Goal: Task Accomplishment & Management: Complete application form

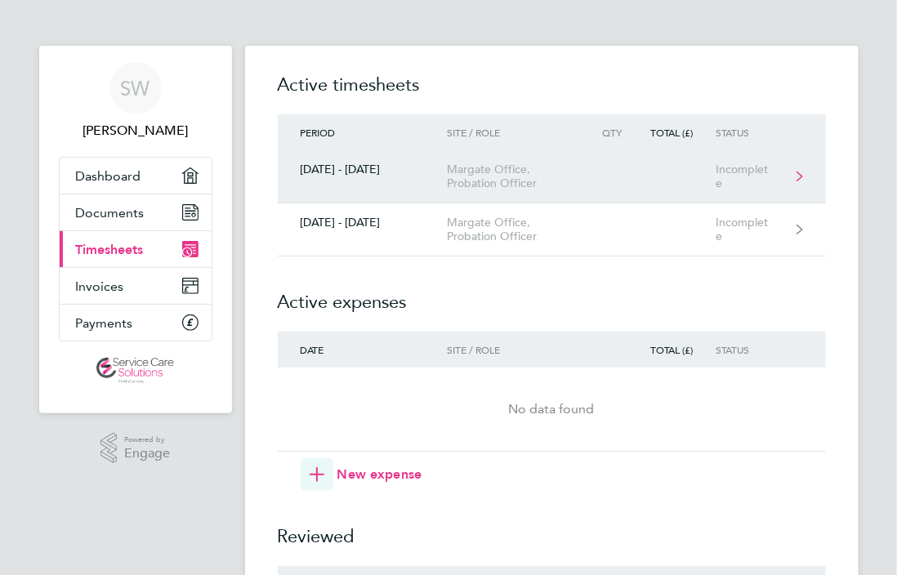
click at [688, 188] on link "[DATE] - [DATE] Margate Office, Probation Officer Incomplete" at bounding box center [552, 176] width 548 height 53
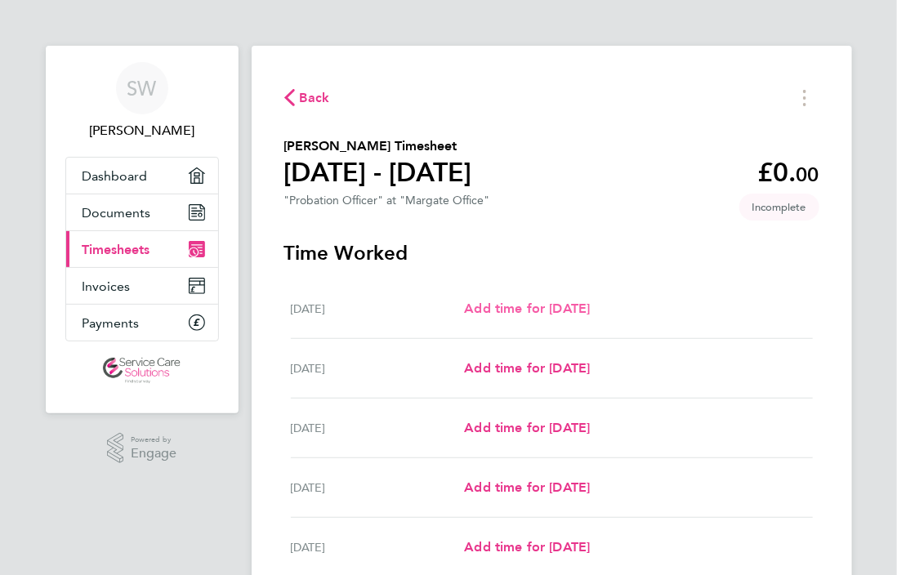
click at [541, 308] on span "Add time for [DATE]" at bounding box center [527, 309] width 126 height 16
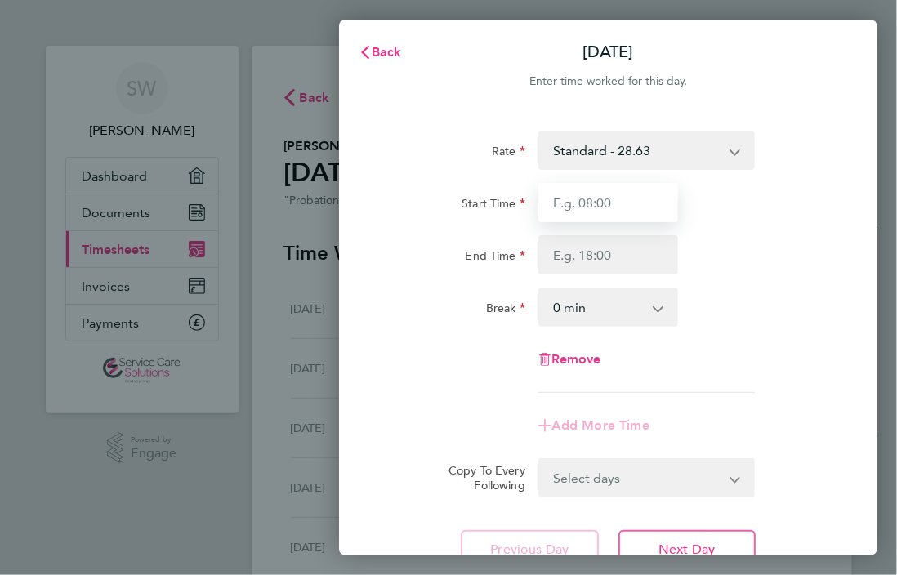
click at [619, 201] on input "Start Time" at bounding box center [608, 202] width 140 height 39
type input "09:15"
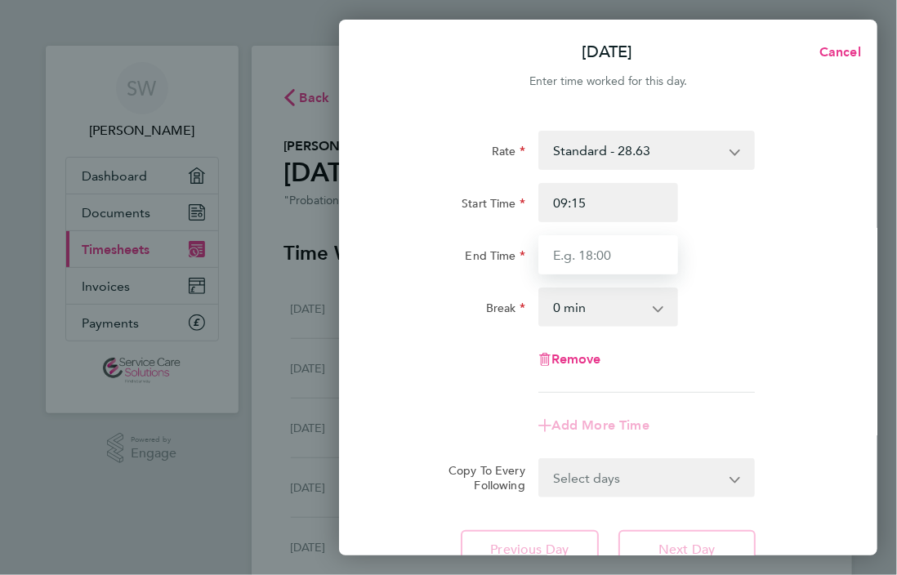
click at [628, 245] on input "End Time" at bounding box center [608, 254] width 140 height 39
type input "17:00"
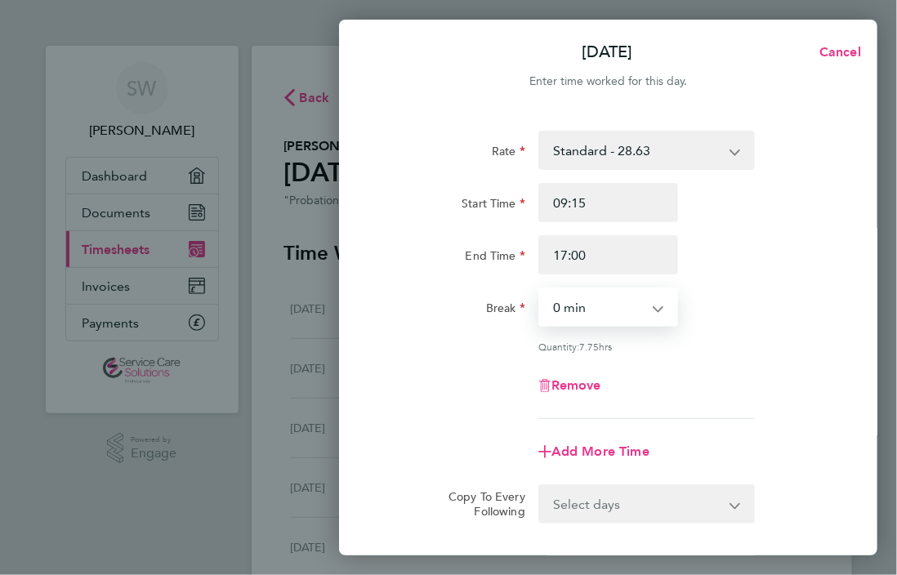
click at [586, 310] on select "0 min 15 min 30 min 45 min 60 min 75 min 90 min" at bounding box center [599, 307] width 118 height 36
select select "30"
click at [540, 289] on select "0 min 15 min 30 min 45 min 60 min 75 min 90 min" at bounding box center [599, 307] width 118 height 36
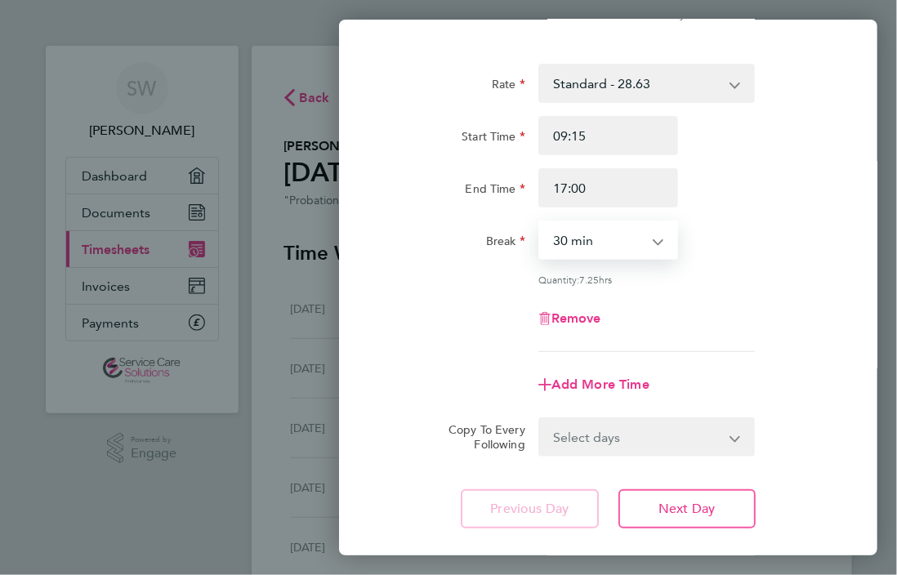
scroll to position [162, 0]
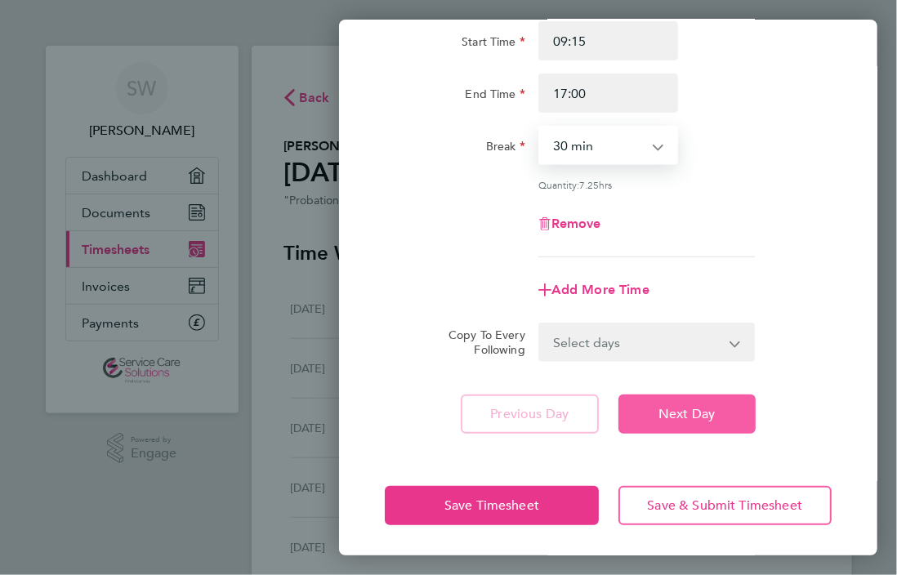
click at [724, 423] on button "Next Day" at bounding box center [686, 413] width 137 height 39
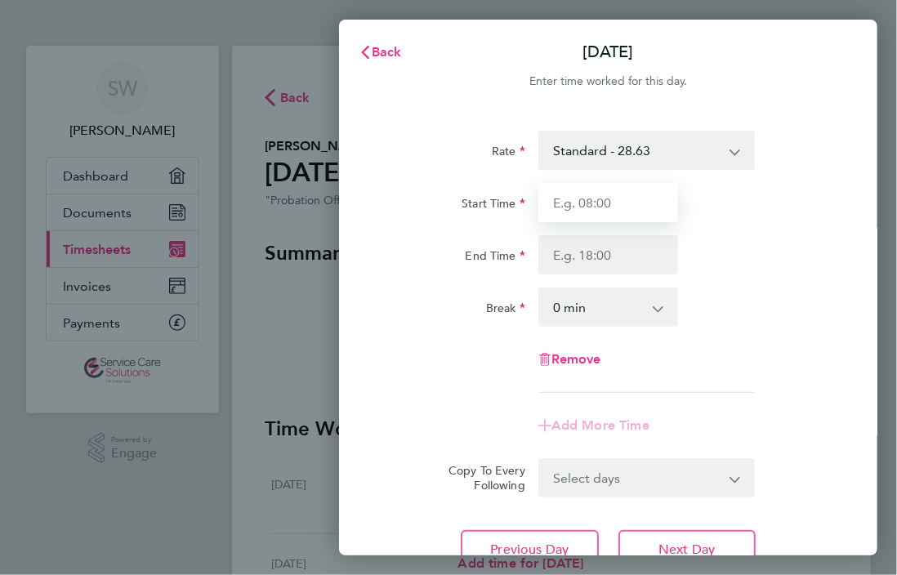
click at [608, 205] on input "Start Time" at bounding box center [608, 202] width 140 height 39
type input "09:00"
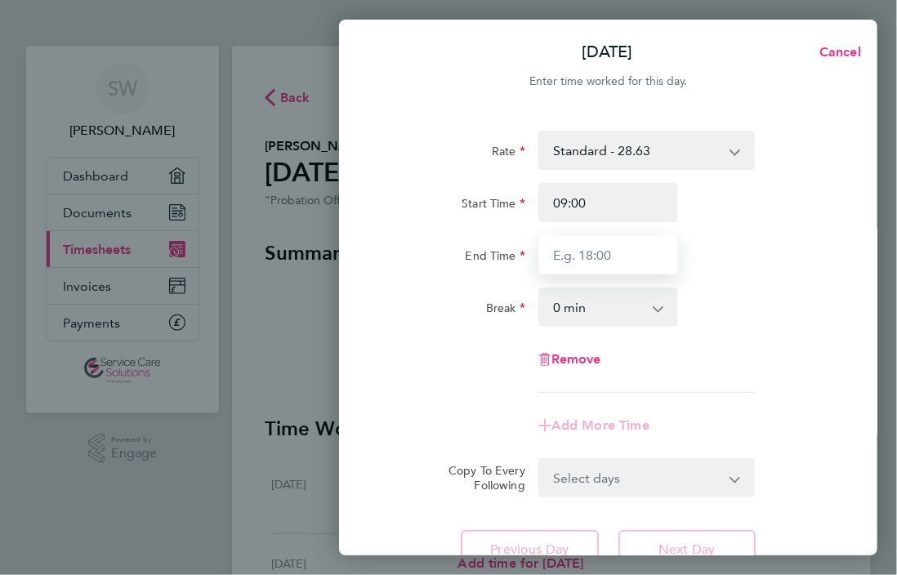
click at [589, 261] on input "End Time" at bounding box center [608, 254] width 140 height 39
type input "17:00"
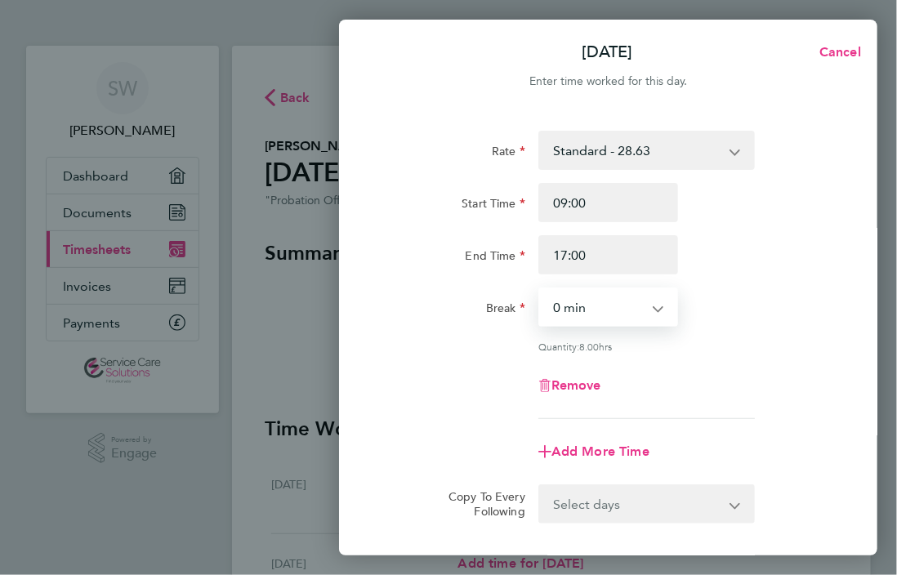
click at [596, 306] on select "0 min 15 min 30 min 45 min 60 min 75 min 90 min" at bounding box center [599, 307] width 118 height 36
select select "30"
click at [540, 289] on select "0 min 15 min 30 min 45 min 60 min 75 min 90 min" at bounding box center [599, 307] width 118 height 36
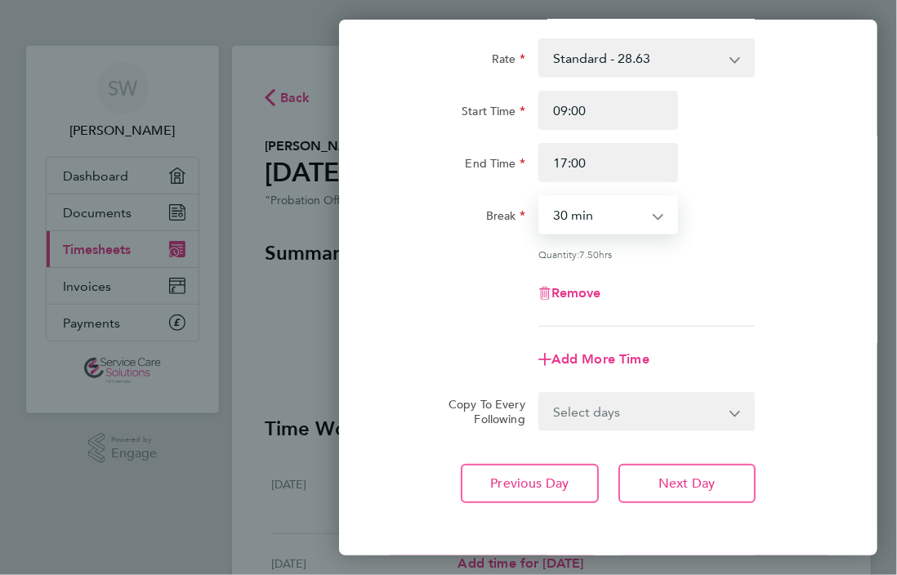
scroll to position [162, 0]
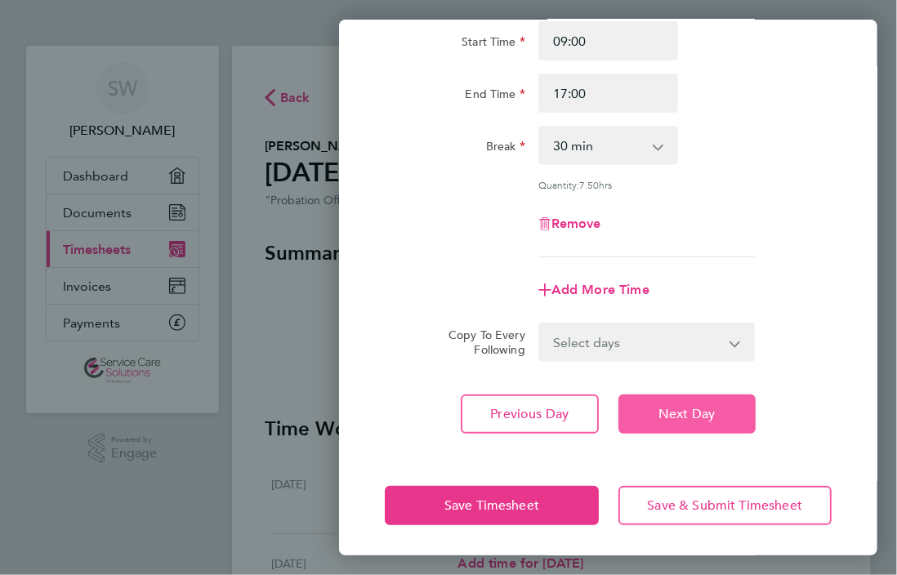
click at [722, 412] on button "Next Day" at bounding box center [686, 413] width 137 height 39
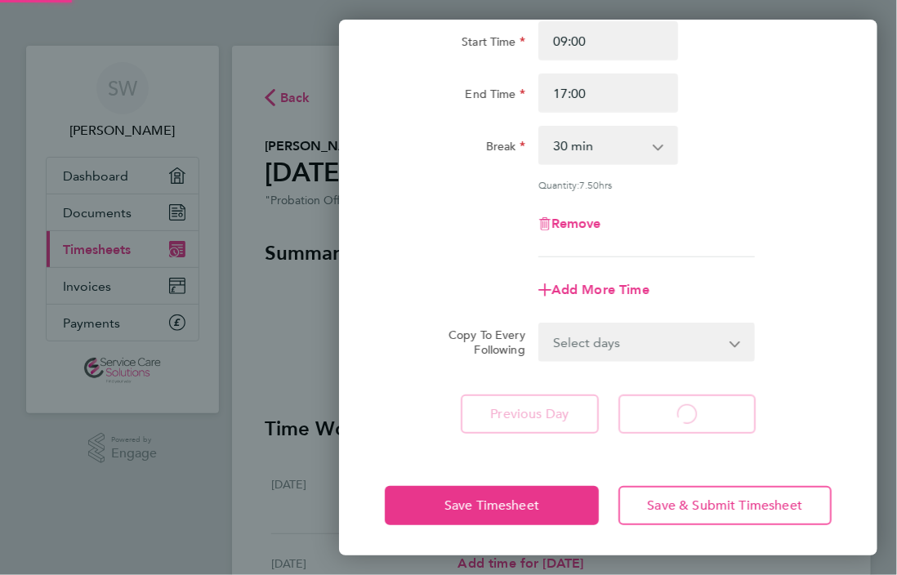
scroll to position [137, 0]
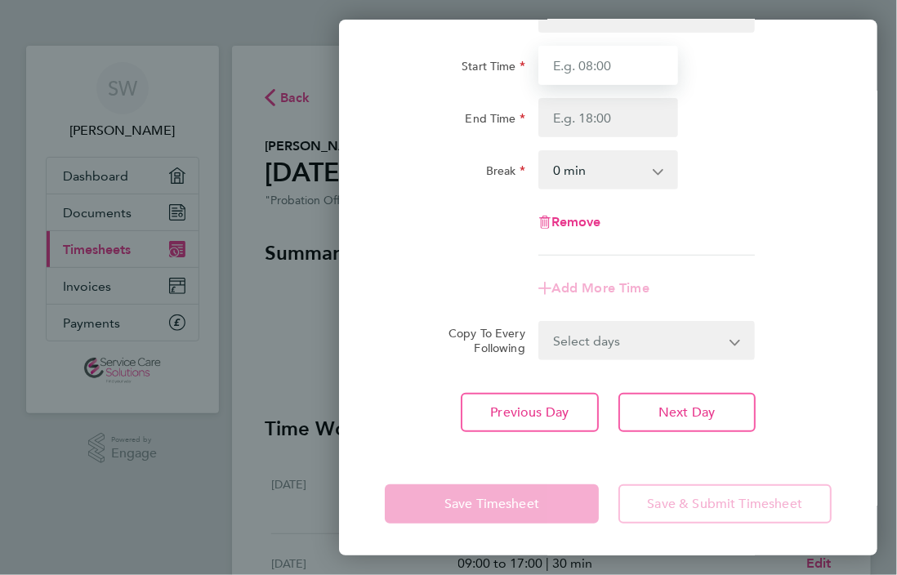
click at [635, 74] on input "Start Time" at bounding box center [608, 65] width 140 height 39
type input "09:00"
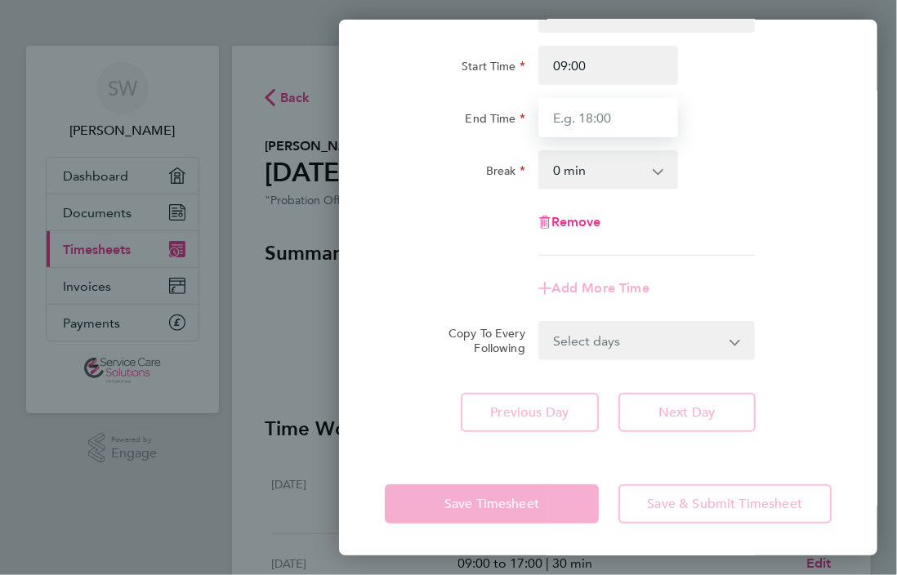
drag, startPoint x: 630, startPoint y: 111, endPoint x: 249, endPoint y: 116, distance: 380.6
click at [630, 111] on input "End Time" at bounding box center [608, 117] width 140 height 39
click at [626, 127] on input "End Time" at bounding box center [608, 117] width 140 height 39
type input "19:00"
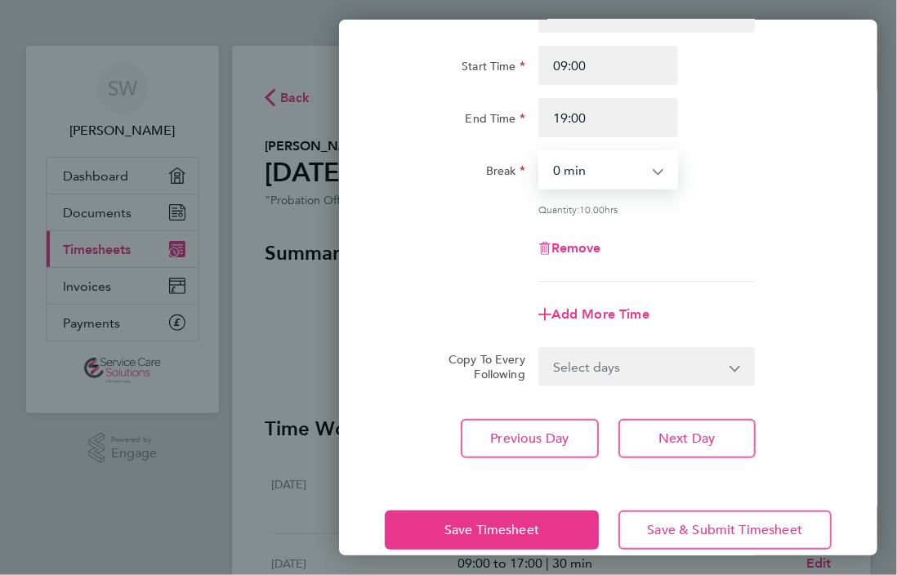
drag, startPoint x: 654, startPoint y: 182, endPoint x: 598, endPoint y: 177, distance: 56.6
click at [654, 182] on select "0 min 15 min 30 min 45 min 60 min 75 min 90 min" at bounding box center [599, 170] width 118 height 36
select select "30"
click at [540, 152] on select "0 min 15 min 30 min 45 min 60 min 75 min 90 min" at bounding box center [599, 170] width 118 height 36
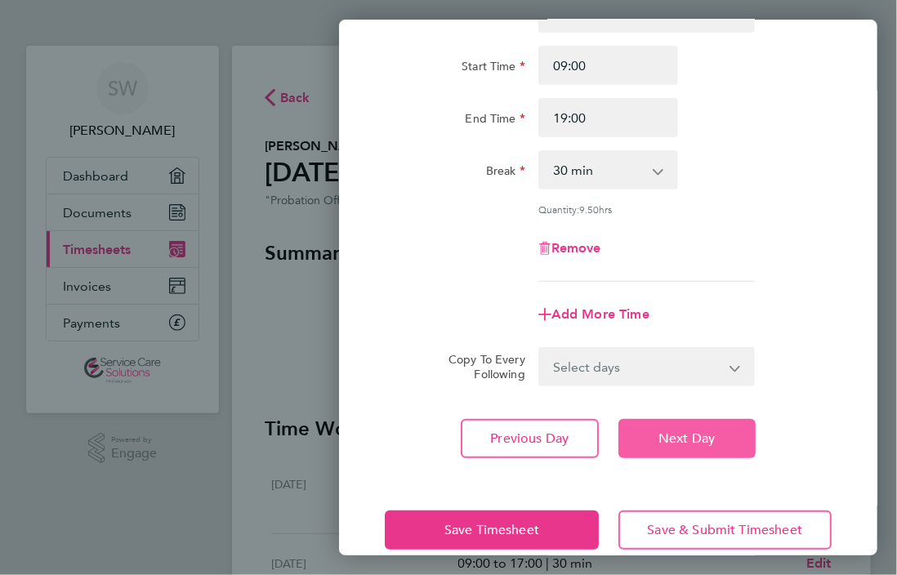
click at [694, 438] on span "Next Day" at bounding box center [686, 438] width 56 height 16
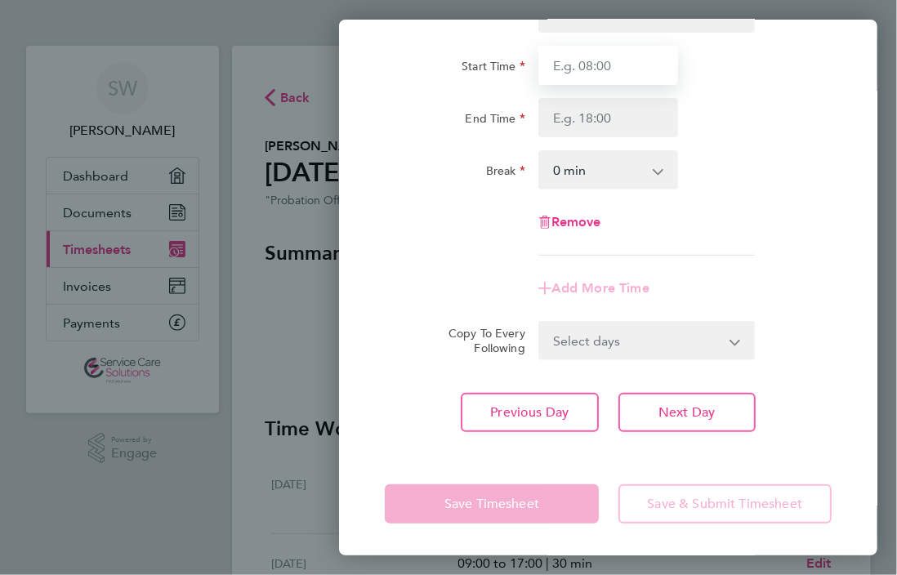
click at [617, 59] on input "Start Time" at bounding box center [608, 65] width 140 height 39
type input "09:00"
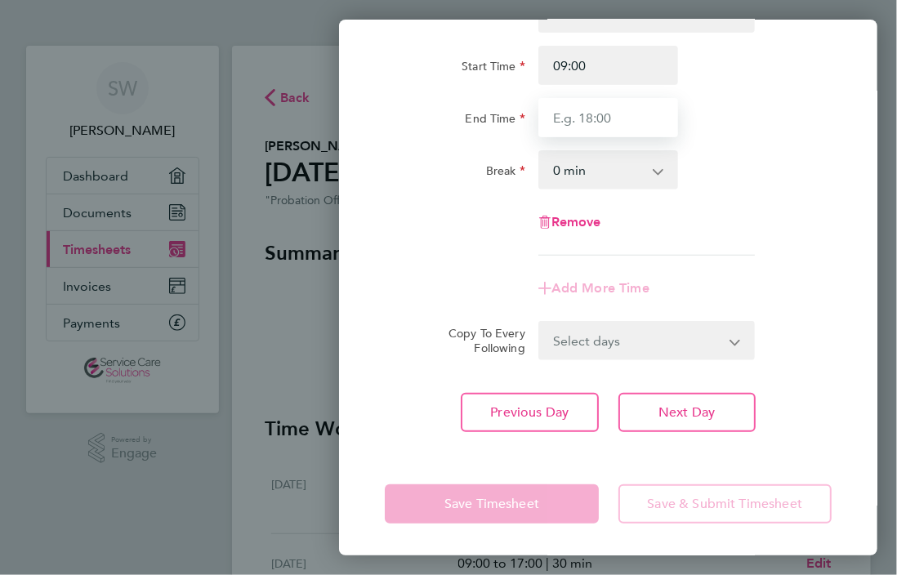
click at [585, 121] on input "End Time" at bounding box center [608, 117] width 140 height 39
click at [568, 128] on input "End Time" at bounding box center [608, 117] width 140 height 39
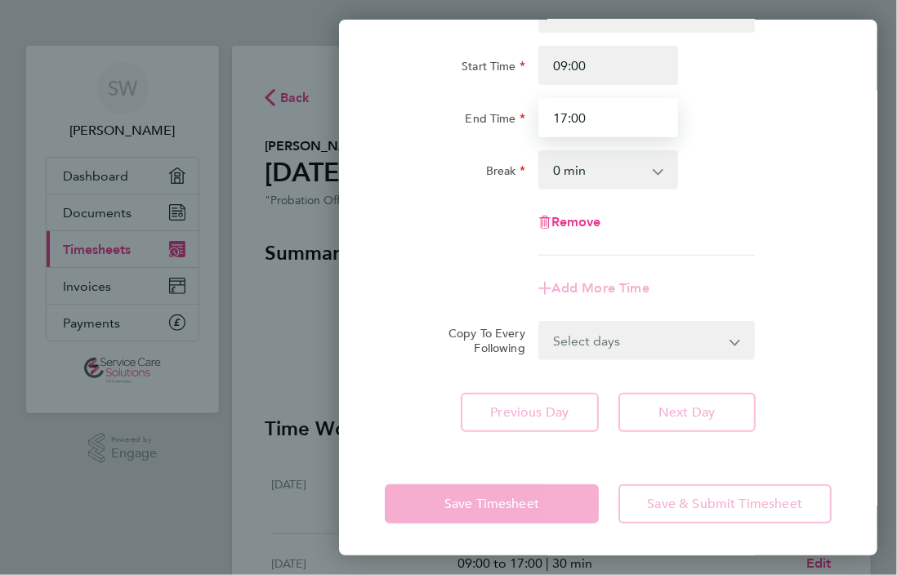
type input "17:00"
click at [585, 176] on select "0 min 15 min 30 min 45 min 60 min 75 min 90 min" at bounding box center [599, 170] width 118 height 36
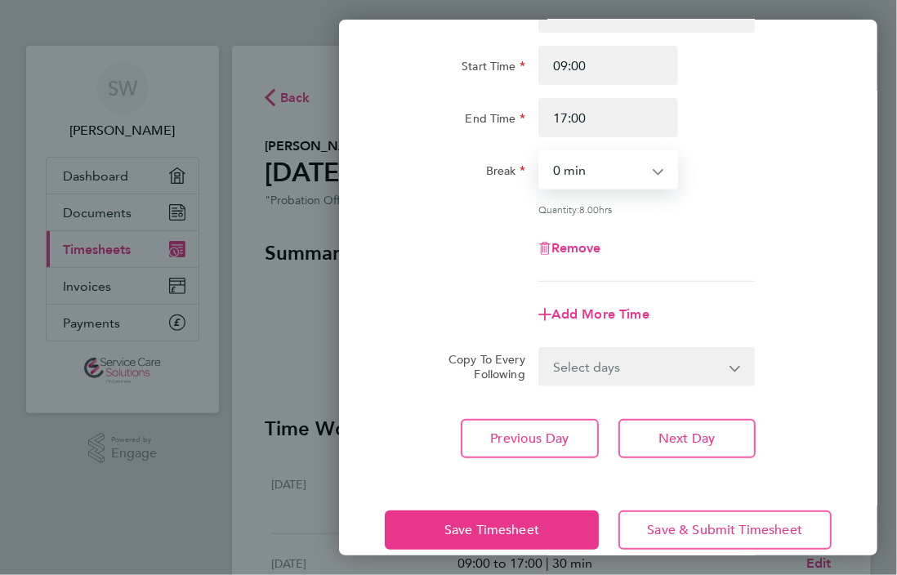
select select "30"
click at [540, 152] on select "0 min 15 min 30 min 45 min 60 min 75 min 90 min" at bounding box center [599, 170] width 118 height 36
click at [675, 443] on span "Next Day" at bounding box center [686, 438] width 56 height 16
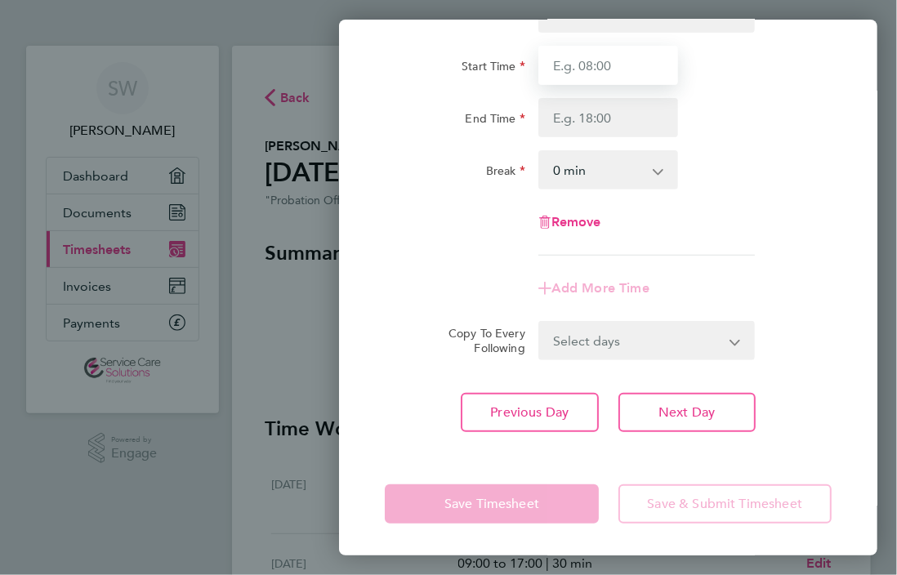
click at [629, 67] on input "Start Time" at bounding box center [608, 65] width 140 height 39
type input "09:00"
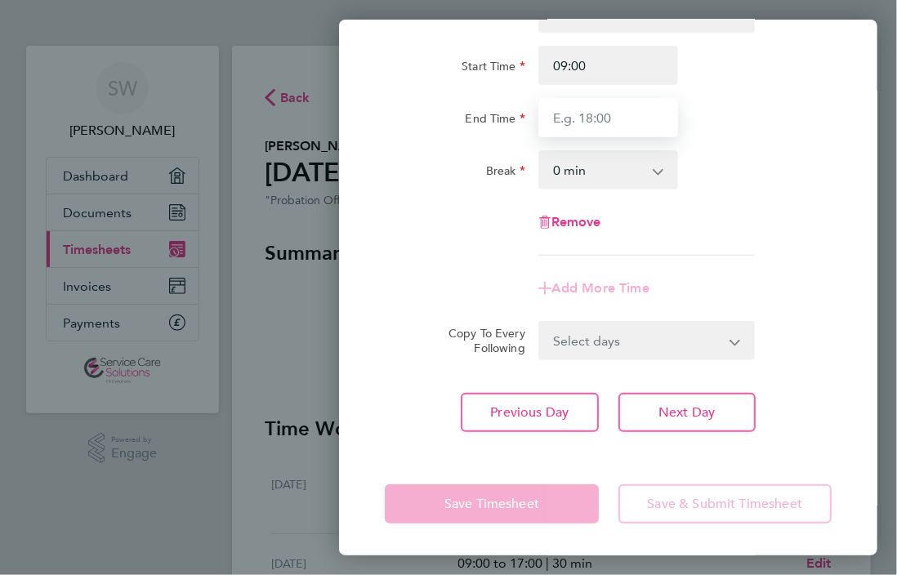
click at [590, 114] on input "End Time" at bounding box center [608, 117] width 140 height 39
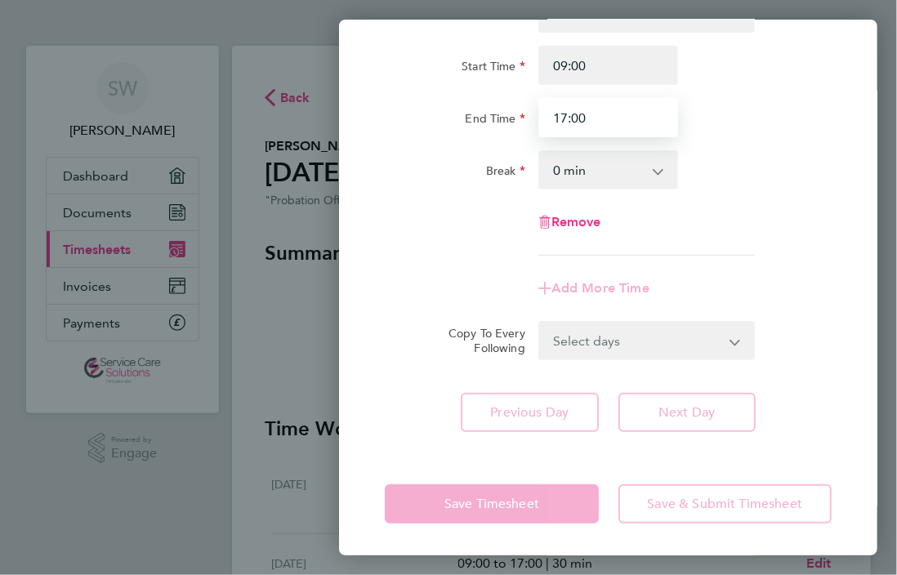
type input "17:00"
drag, startPoint x: 599, startPoint y: 177, endPoint x: 590, endPoint y: 176, distance: 9.0
click at [599, 177] on select "0 min 15 min 30 min 45 min 60 min 75 min 90 min" at bounding box center [599, 170] width 118 height 36
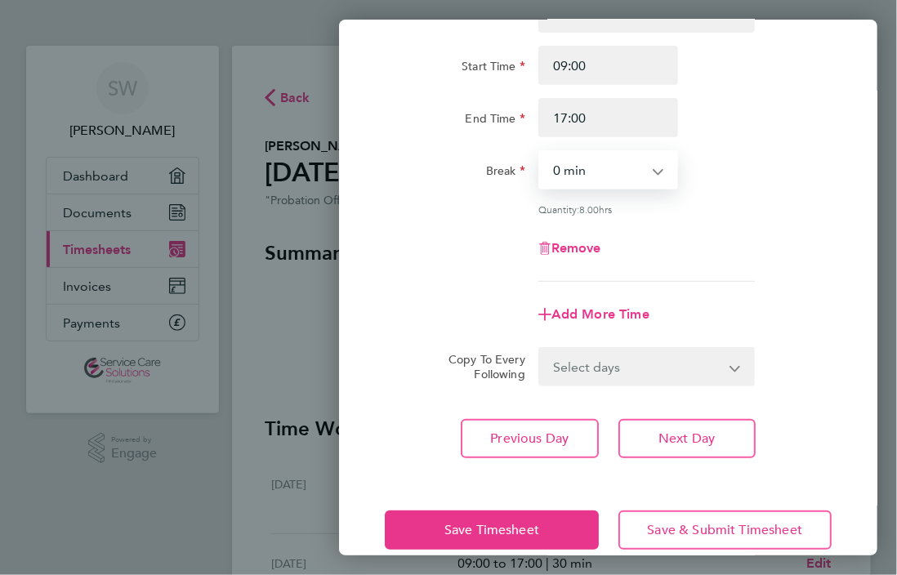
select select "30"
click at [540, 152] on select "0 min 15 min 30 min 45 min 60 min 75 min 90 min" at bounding box center [599, 170] width 118 height 36
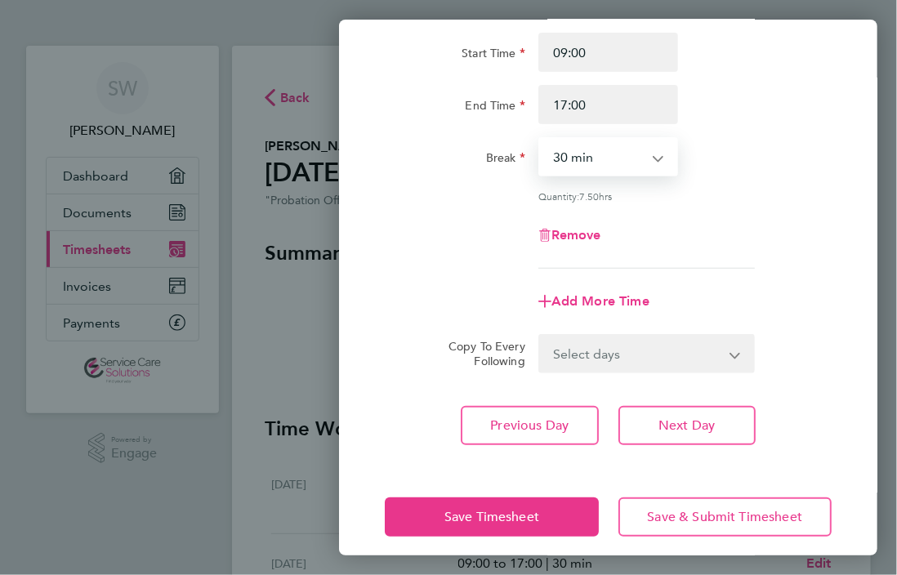
scroll to position [162, 0]
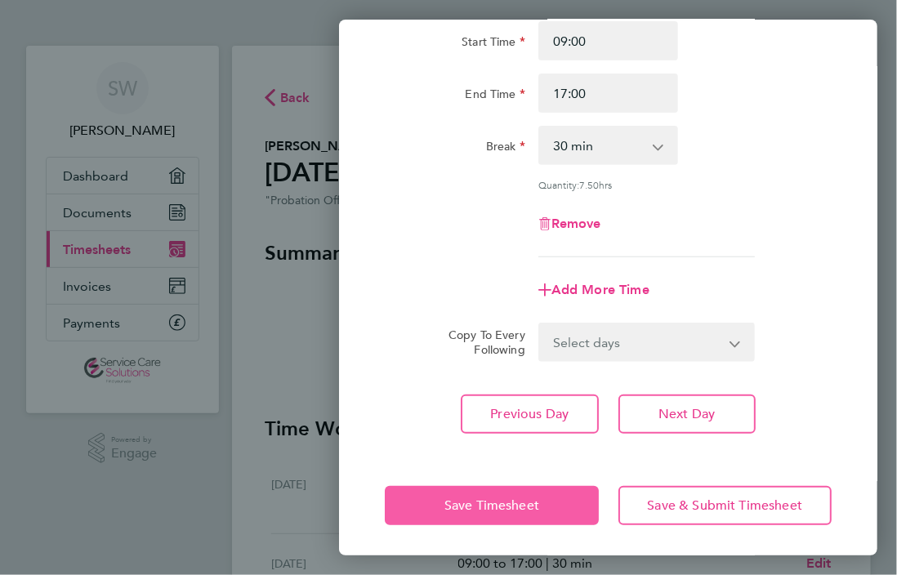
click at [508, 519] on button "Save Timesheet" at bounding box center [491, 505] width 213 height 39
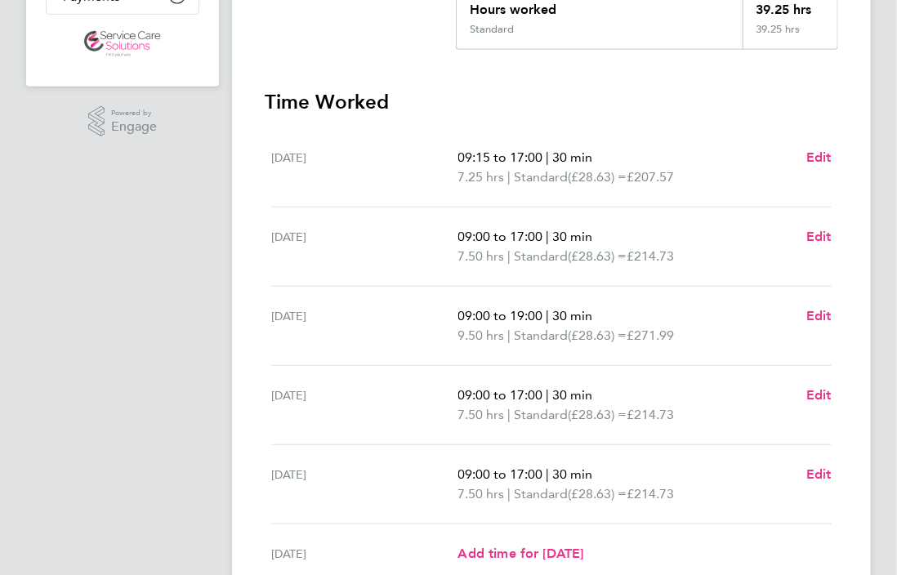
scroll to position [538, 0]
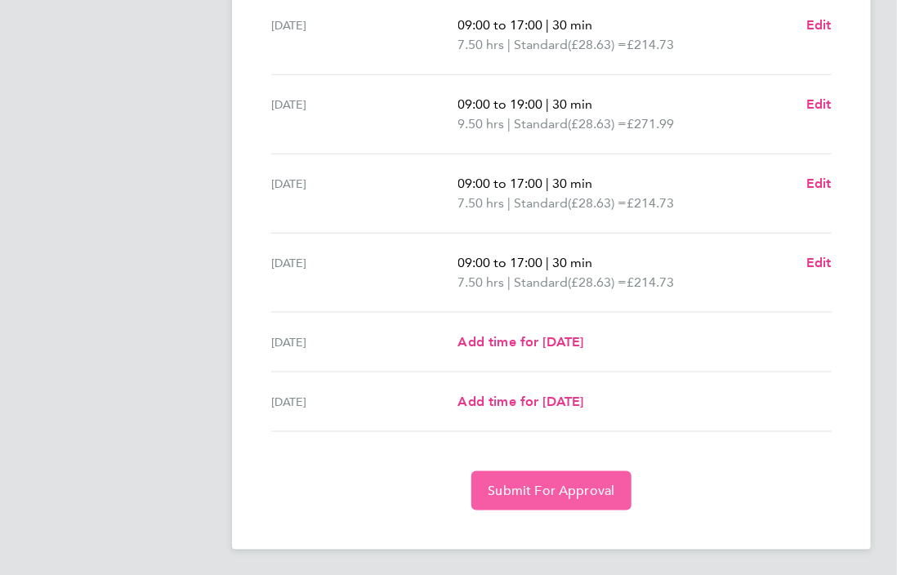
click at [528, 483] on span "Submit For Approval" at bounding box center [551, 491] width 127 height 16
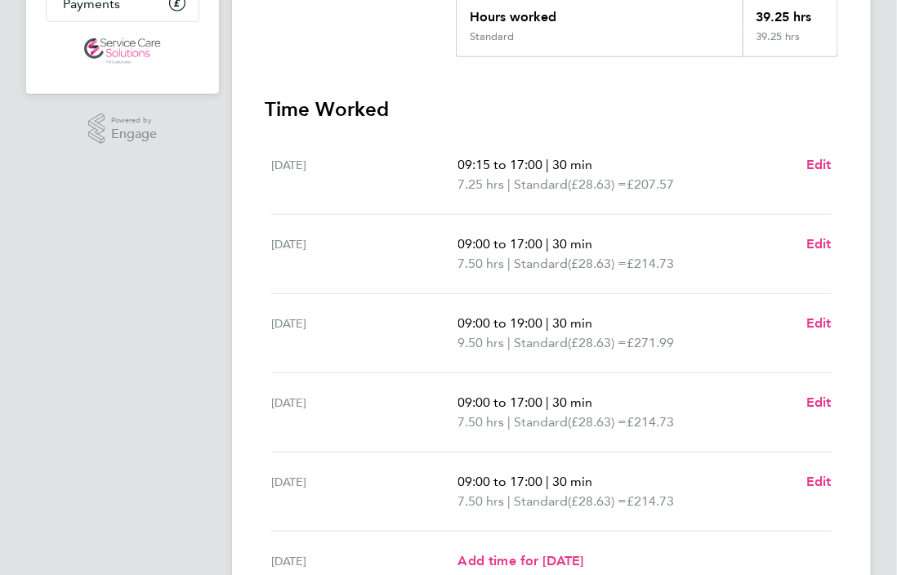
scroll to position [51, 0]
